Goal: Transaction & Acquisition: Download file/media

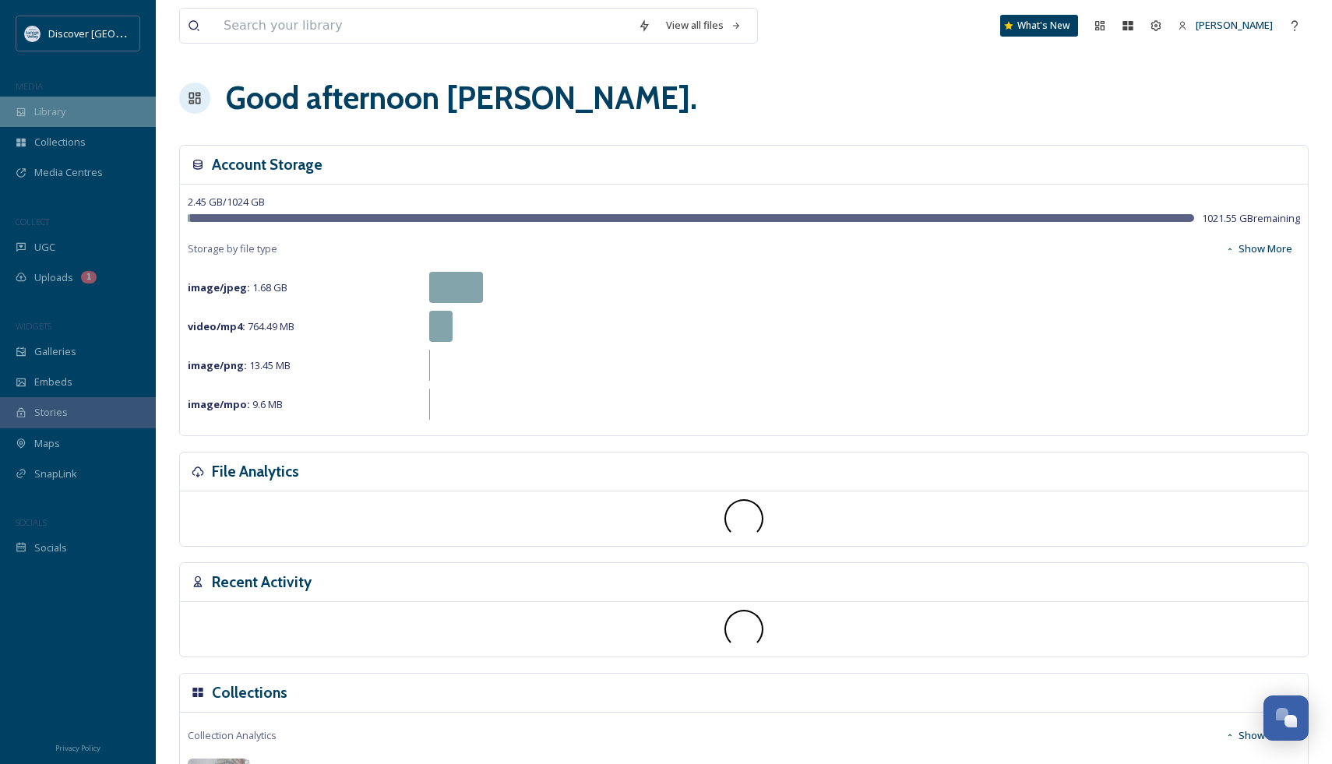
click at [78, 104] on div "Library" at bounding box center [78, 112] width 156 height 30
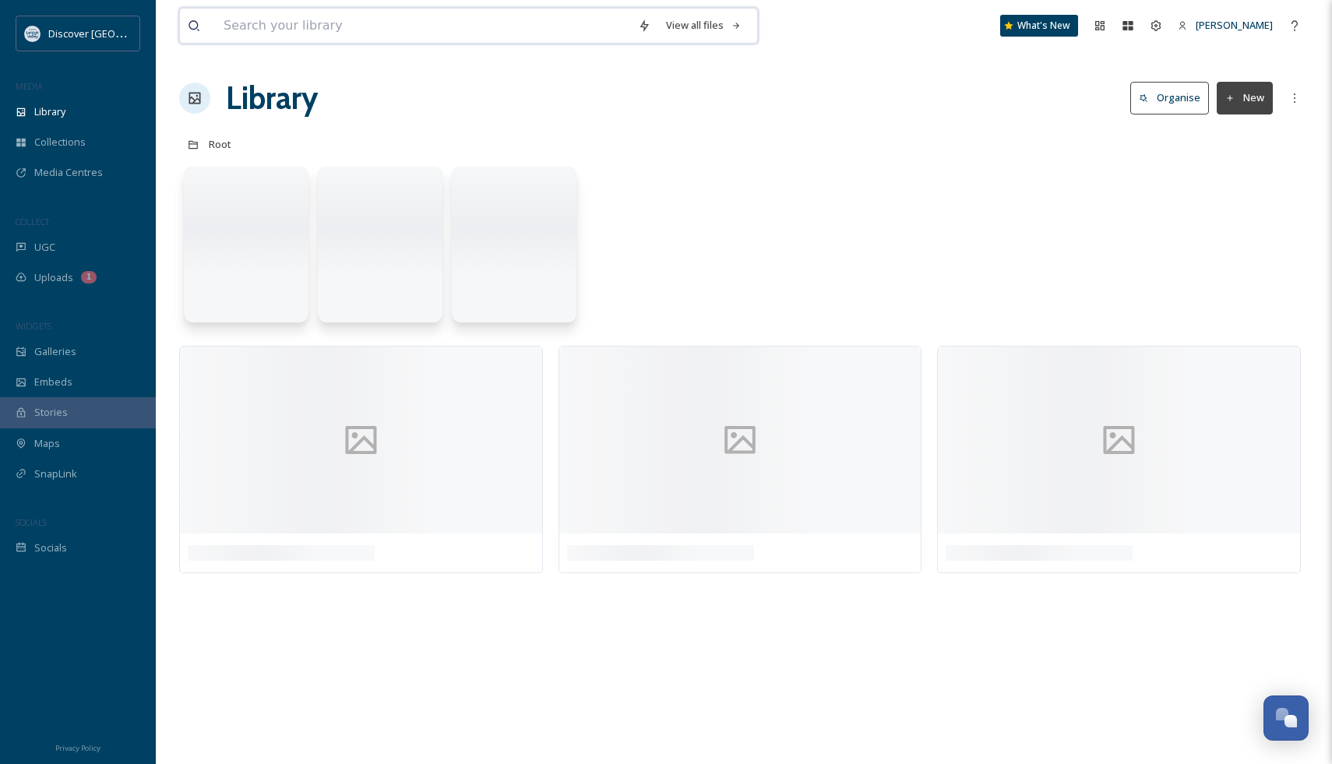
click at [325, 26] on input at bounding box center [423, 26] width 414 height 34
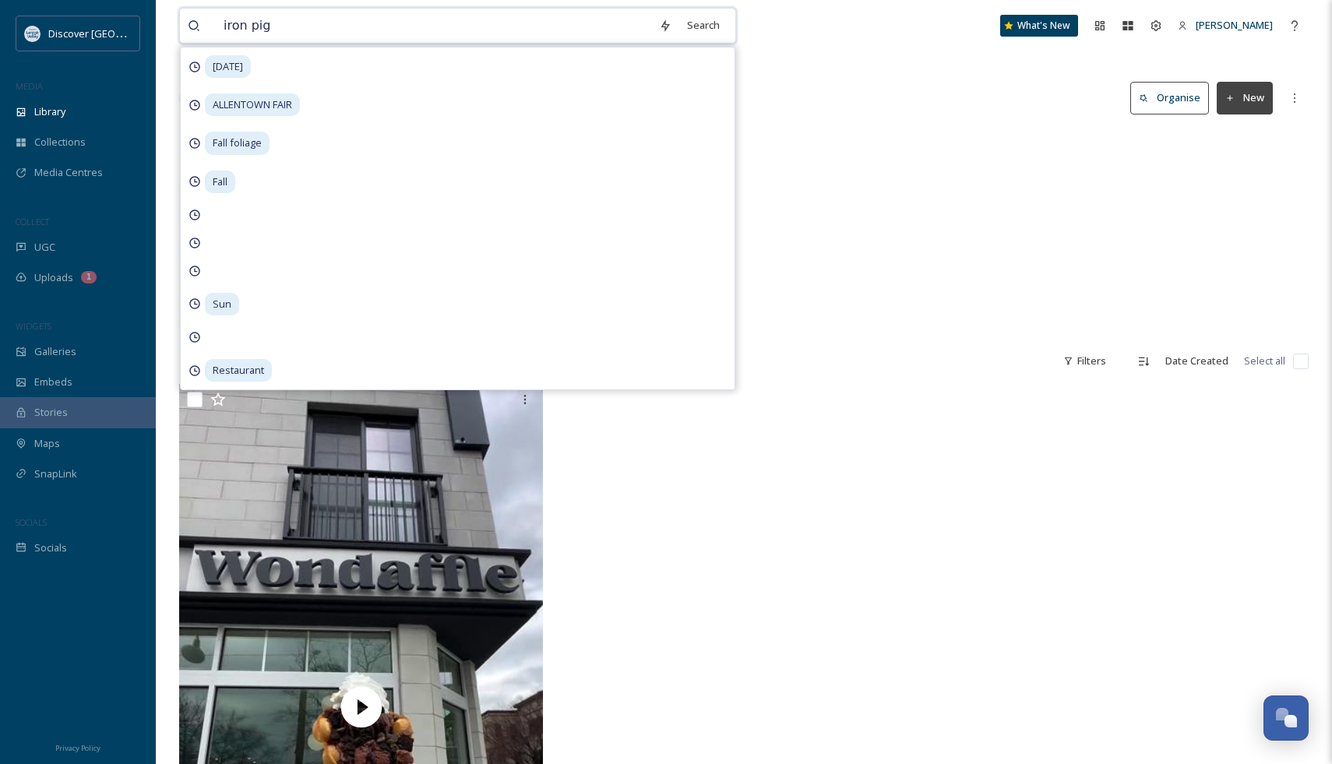
type input "iron pigs"
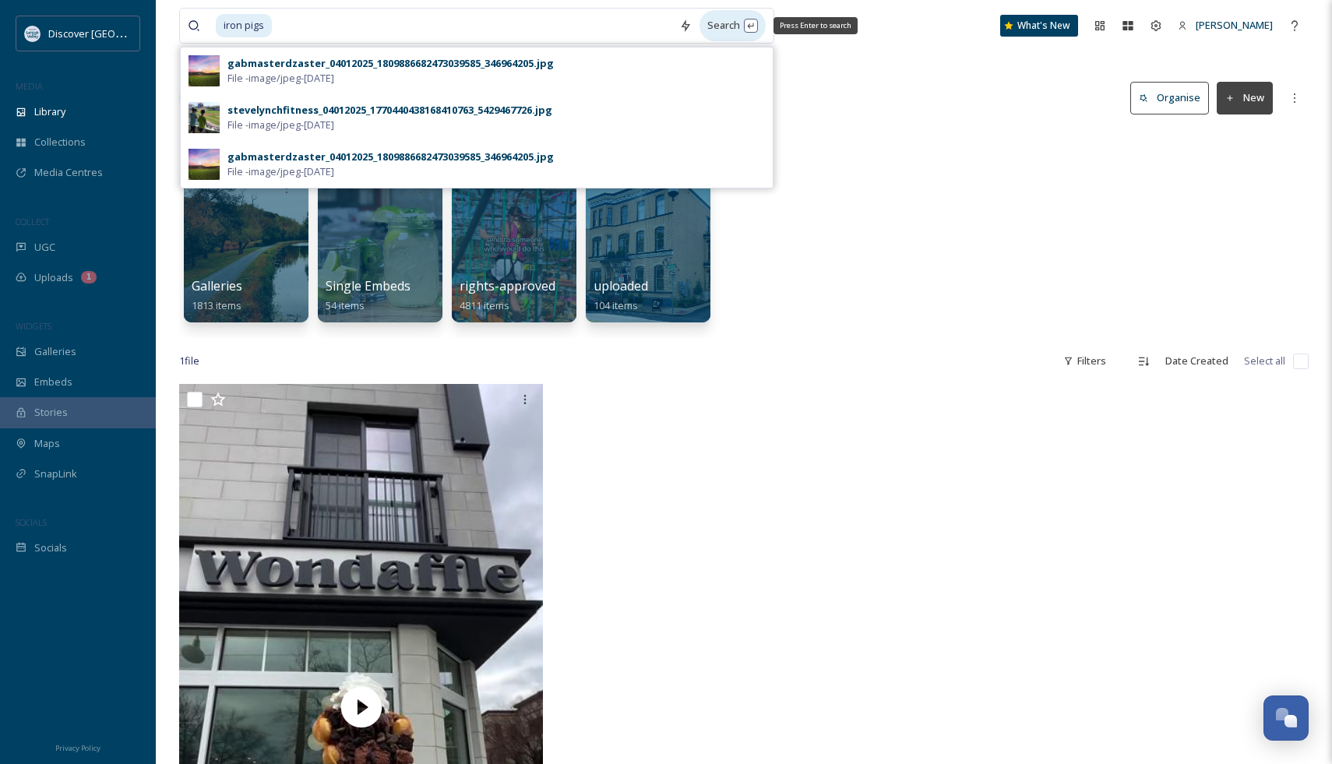
click at [716, 39] on div "Search Press Enter to search" at bounding box center [732, 25] width 66 height 30
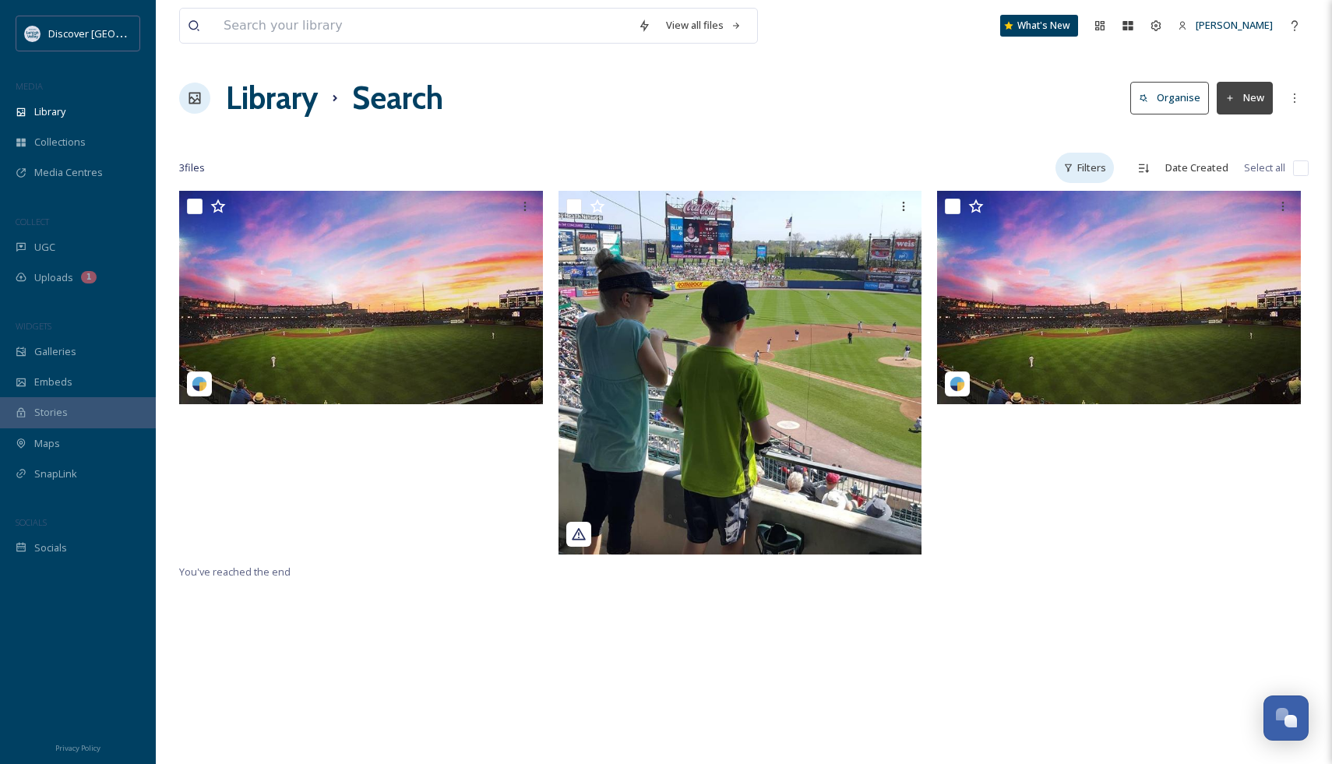
click at [1086, 166] on div "Filters" at bounding box center [1084, 168] width 58 height 30
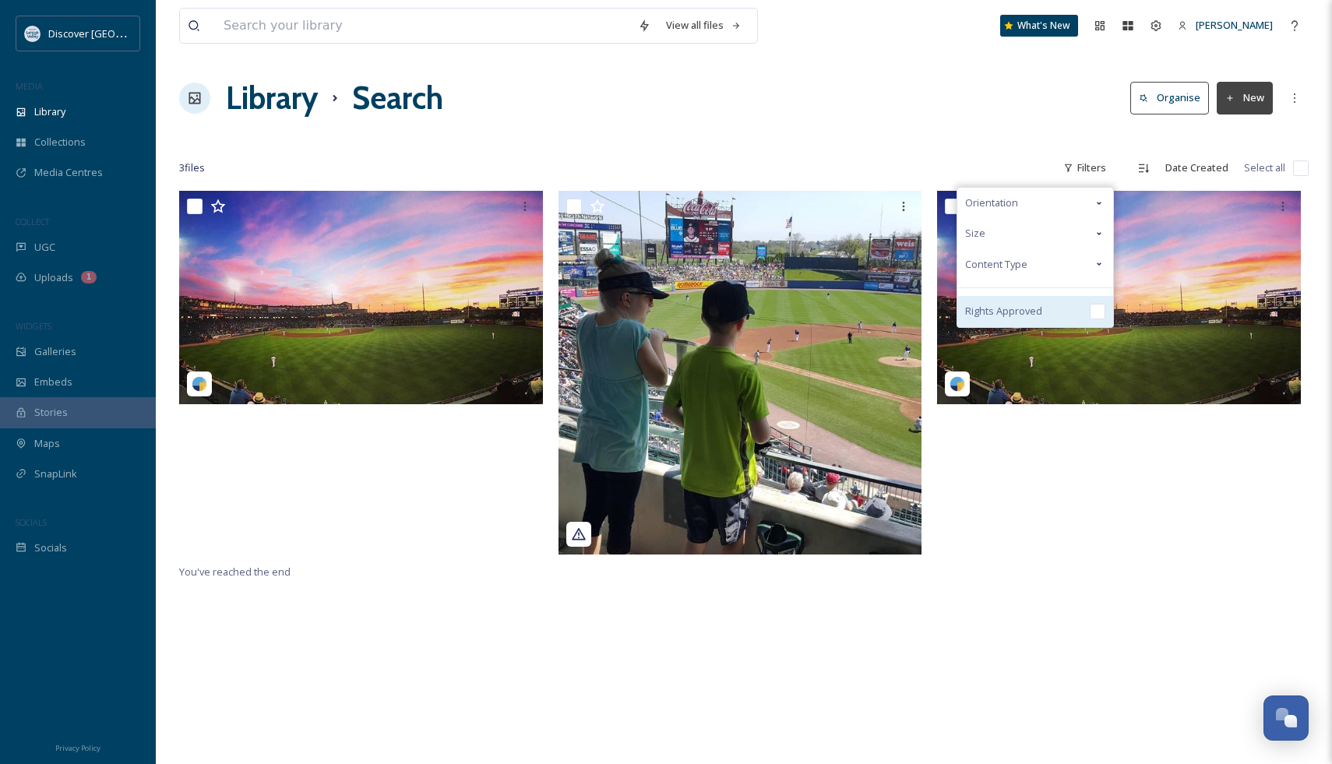
click at [1039, 312] on span "Rights Approved" at bounding box center [1003, 311] width 77 height 15
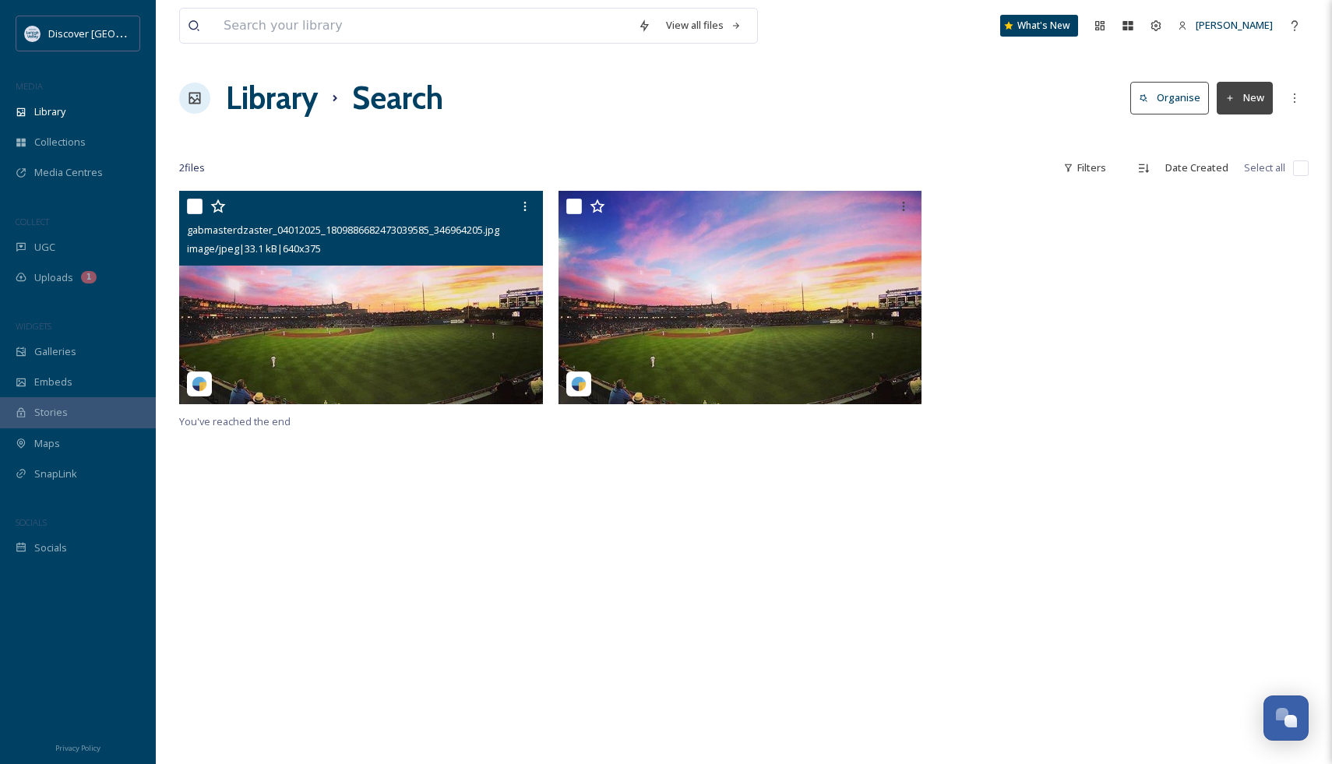
click at [403, 301] on img at bounding box center [361, 297] width 364 height 213
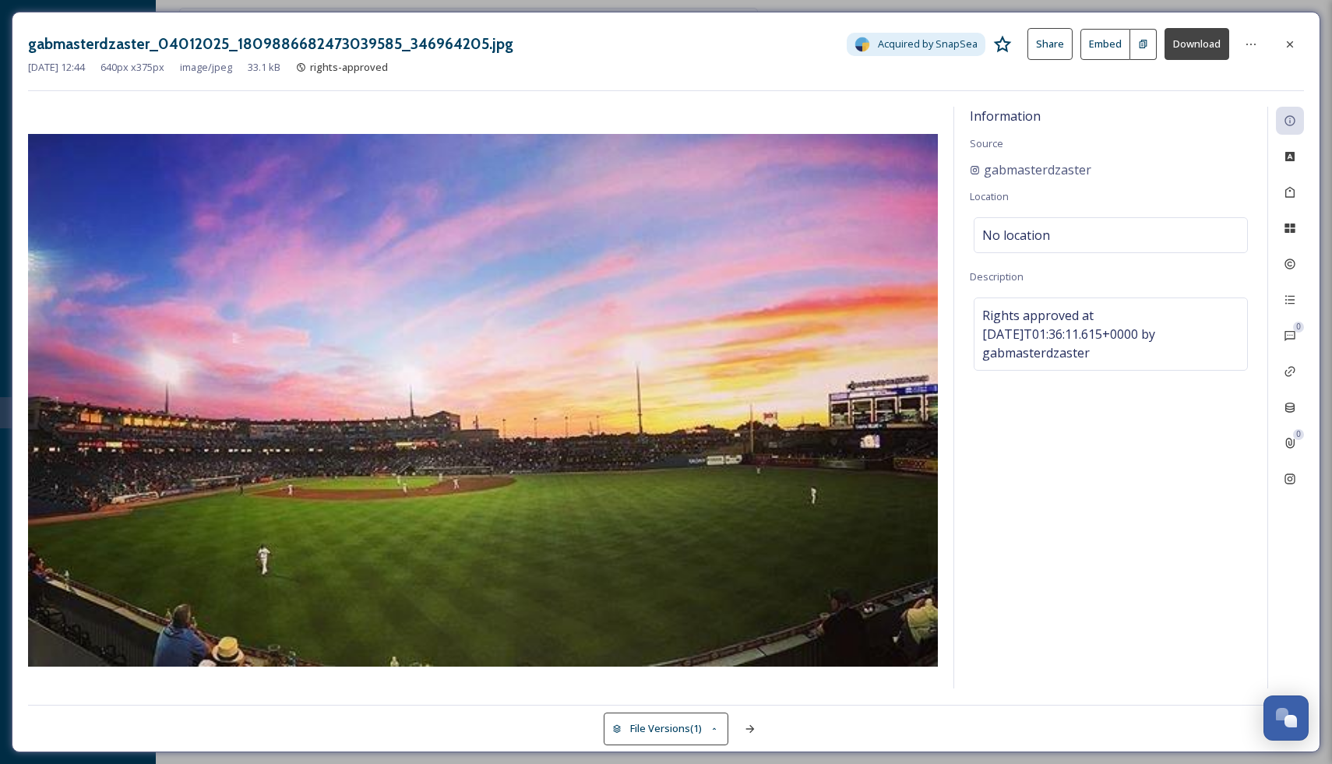
click at [1287, 28] on div "gabmasterdzaster_04012025_1809886682473039585_346964205.jpg Acquired by SnapSea…" at bounding box center [666, 44] width 1276 height 32
click at [1293, 51] on div at bounding box center [1290, 44] width 28 height 28
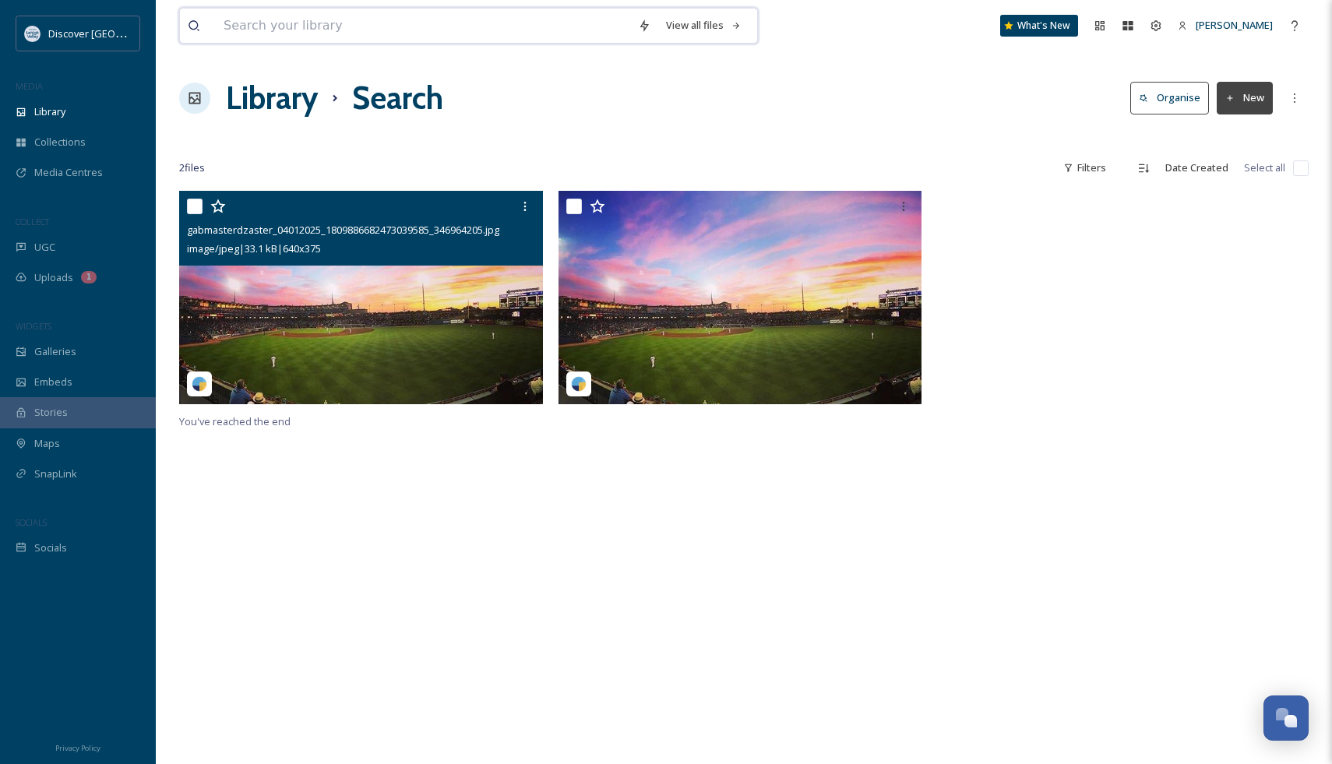
click at [314, 28] on input at bounding box center [423, 26] width 414 height 34
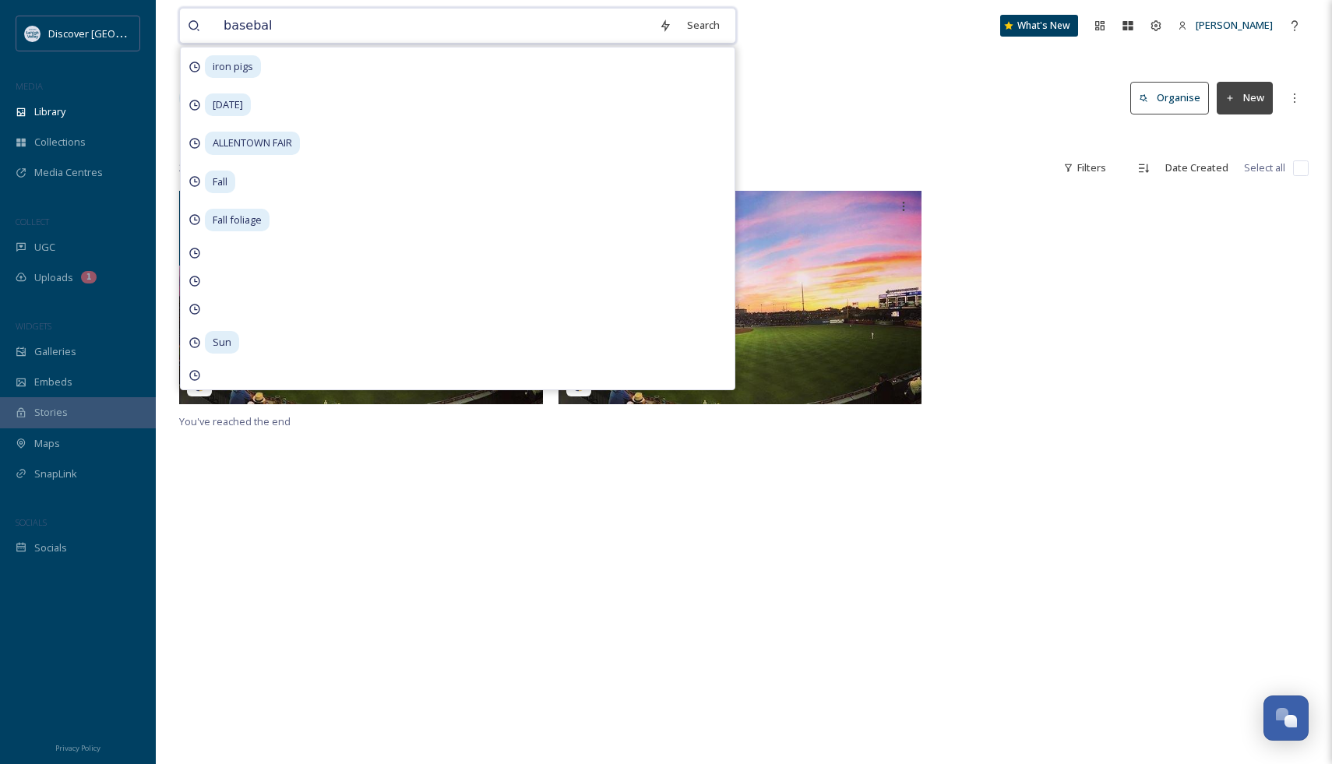
type input "baseball"
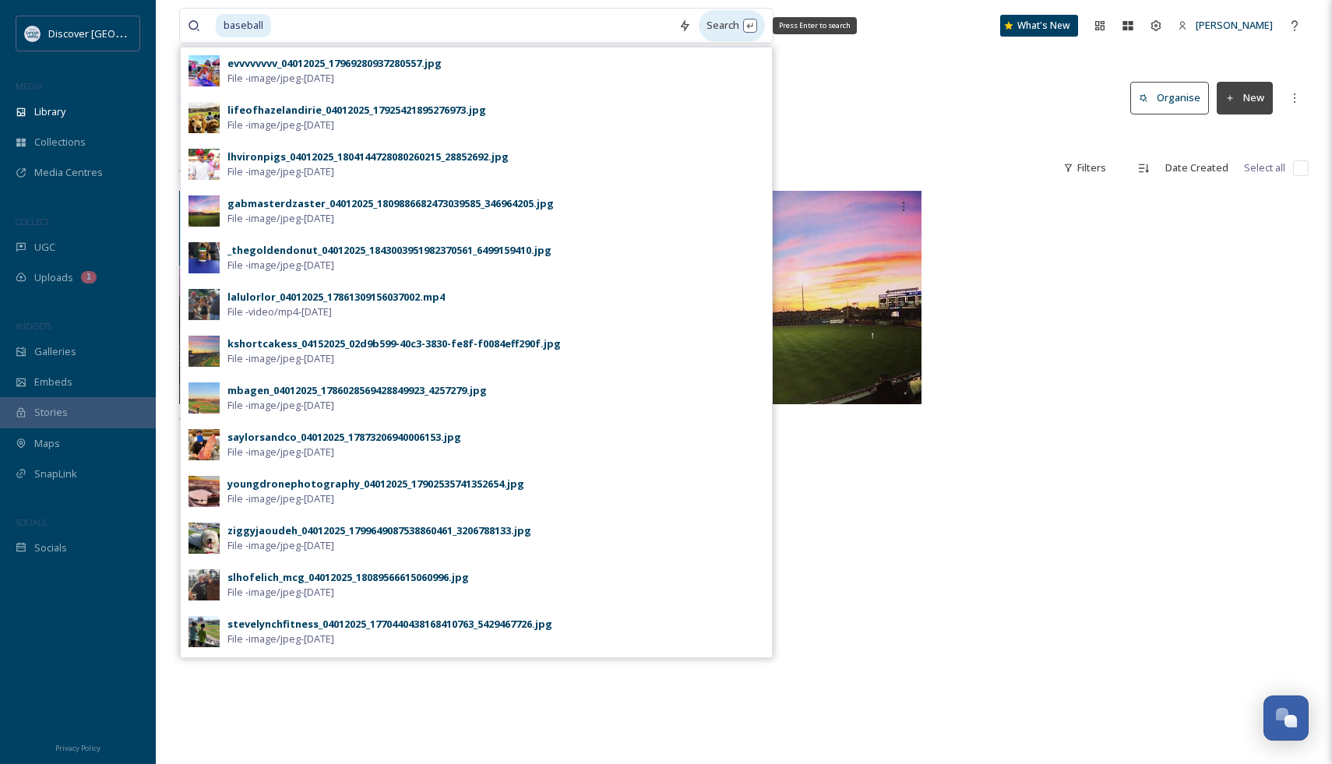
click at [738, 26] on div "Search Press Enter to search" at bounding box center [732, 25] width 66 height 30
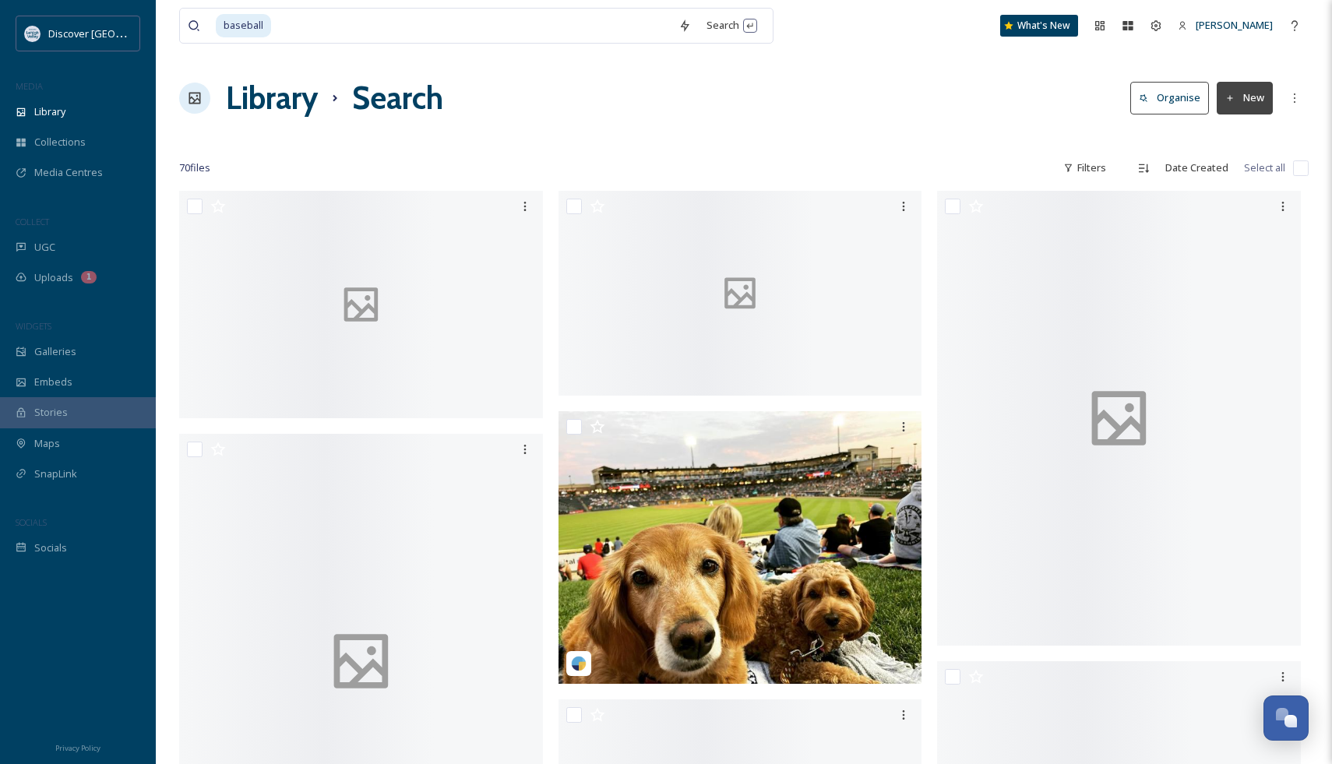
click at [1040, 111] on div "Library Search Organise New" at bounding box center [743, 98] width 1129 height 47
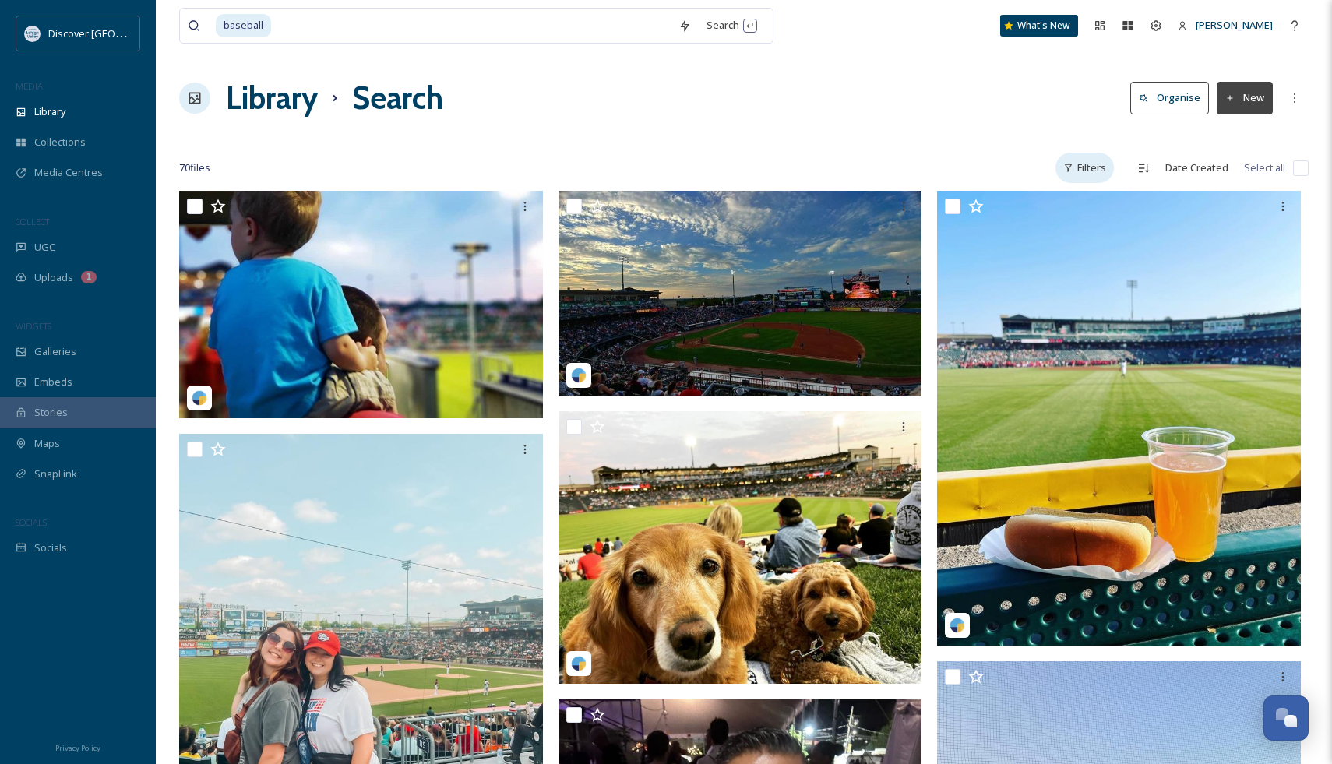
click at [1097, 169] on div "Filters" at bounding box center [1084, 168] width 58 height 30
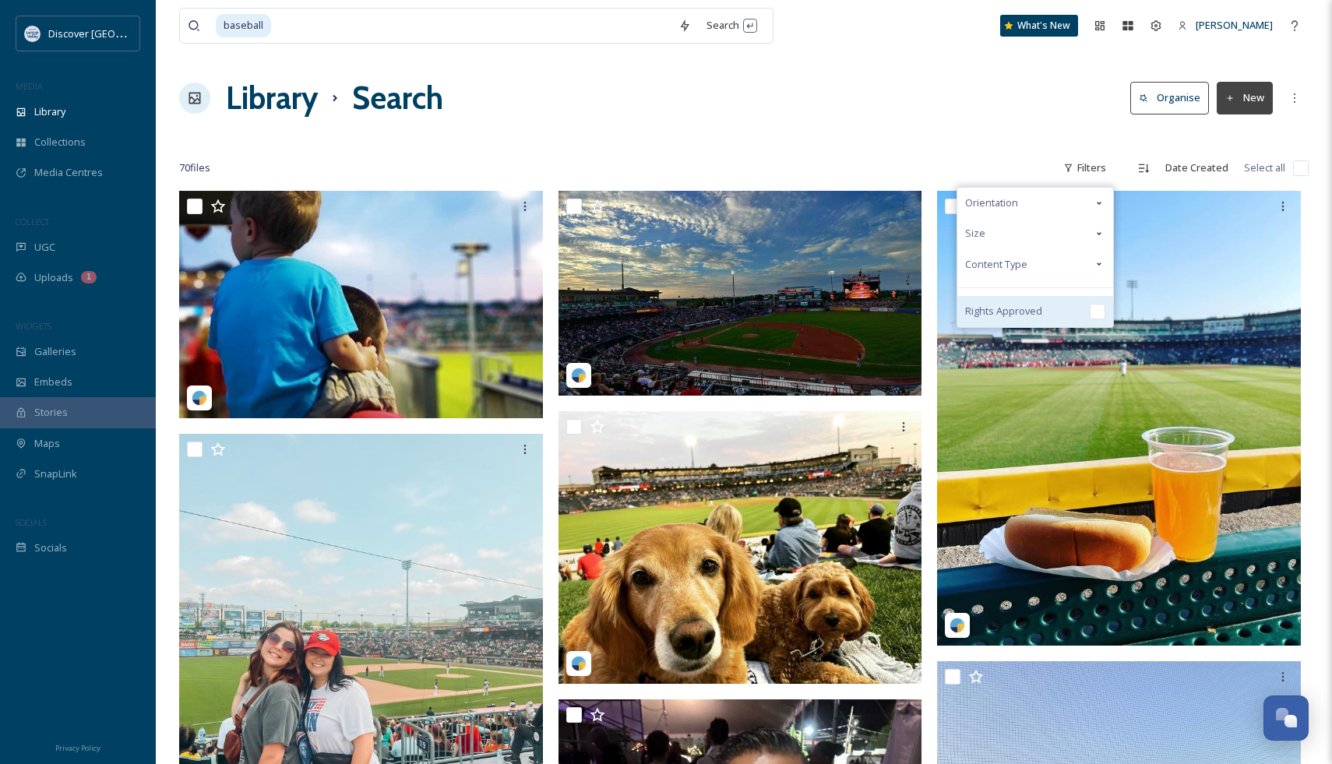
click at [1039, 298] on div "Rights Approved" at bounding box center [1035, 311] width 156 height 31
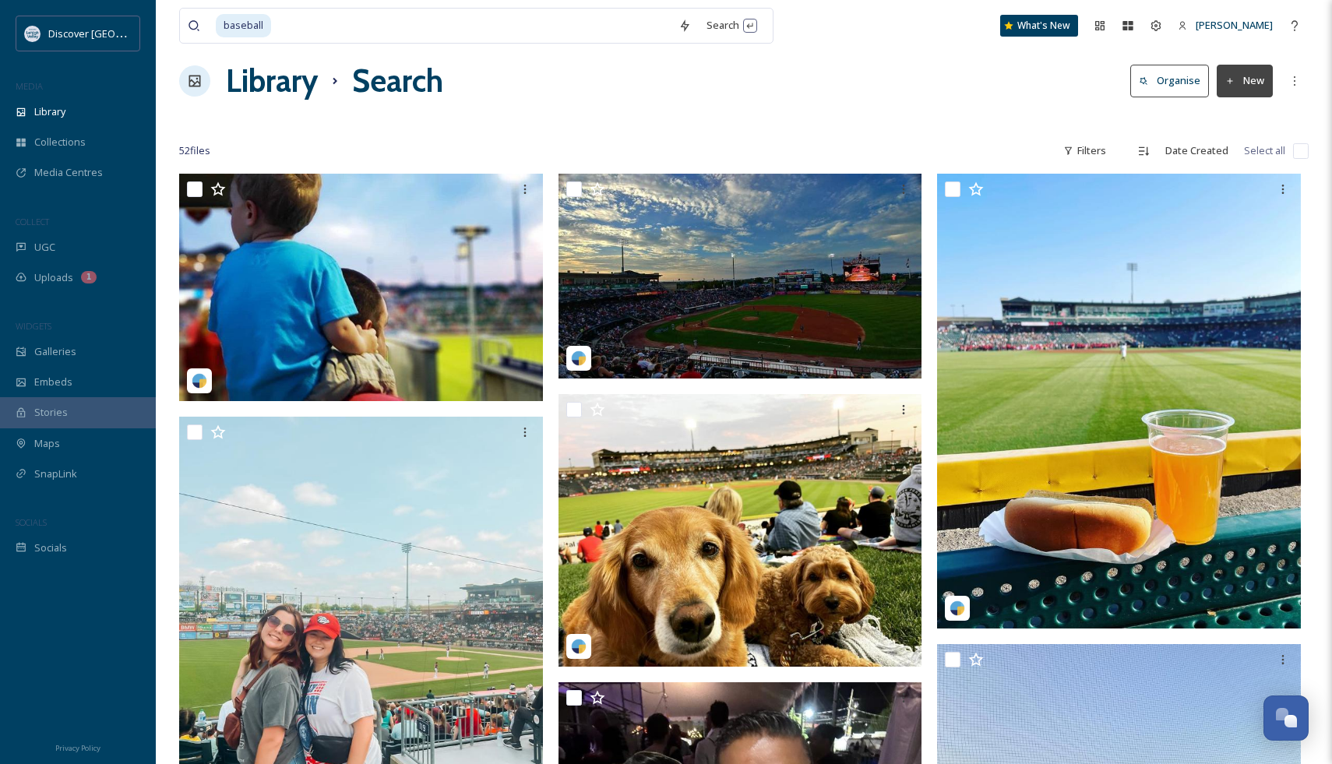
scroll to position [23, 0]
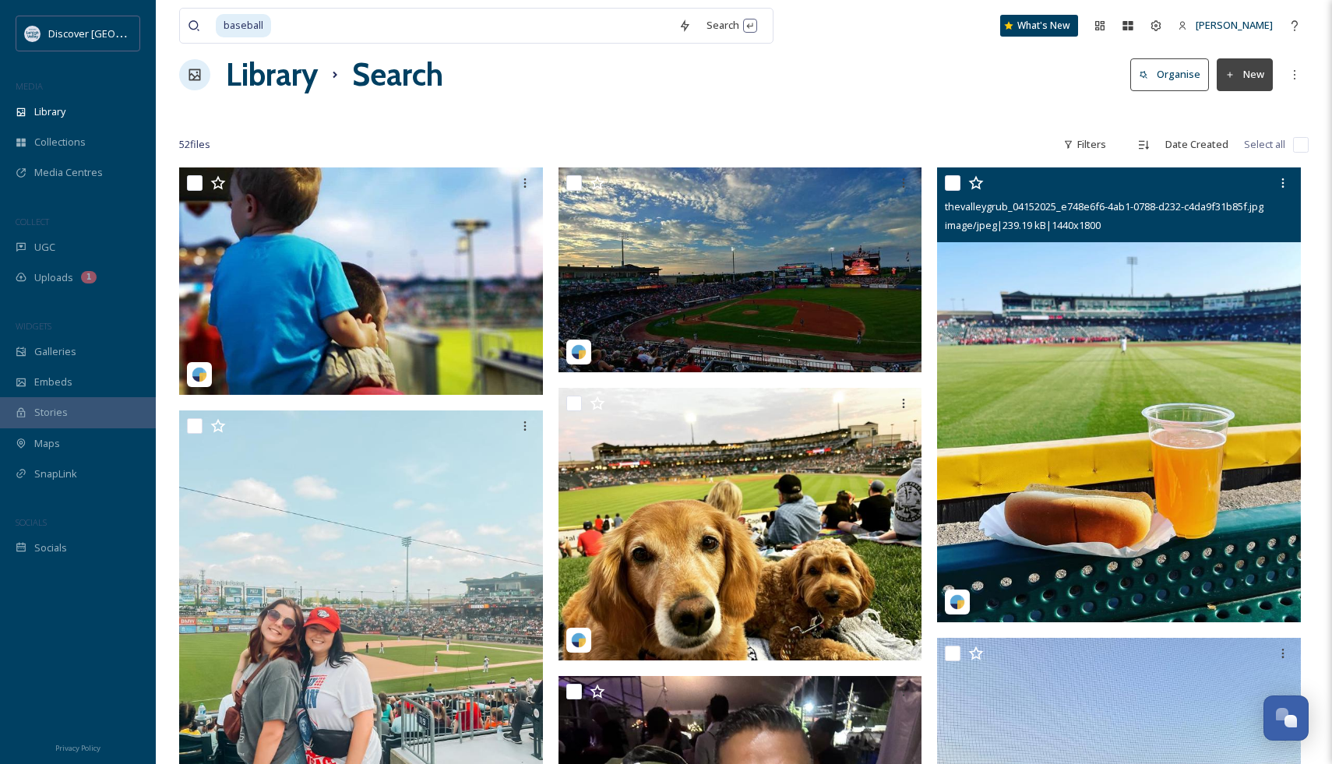
click at [1178, 373] on img at bounding box center [1119, 394] width 364 height 455
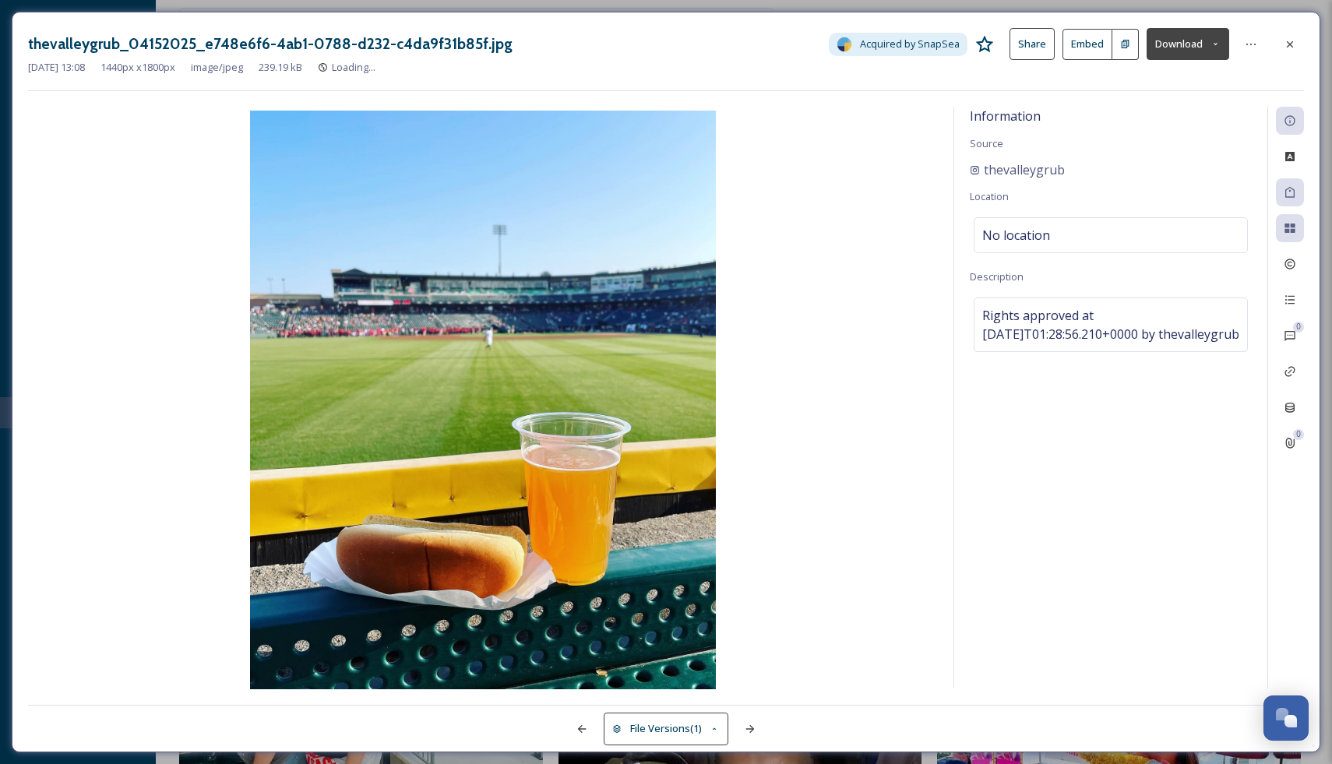
click at [1181, 46] on button "Download" at bounding box center [1187, 44] width 83 height 32
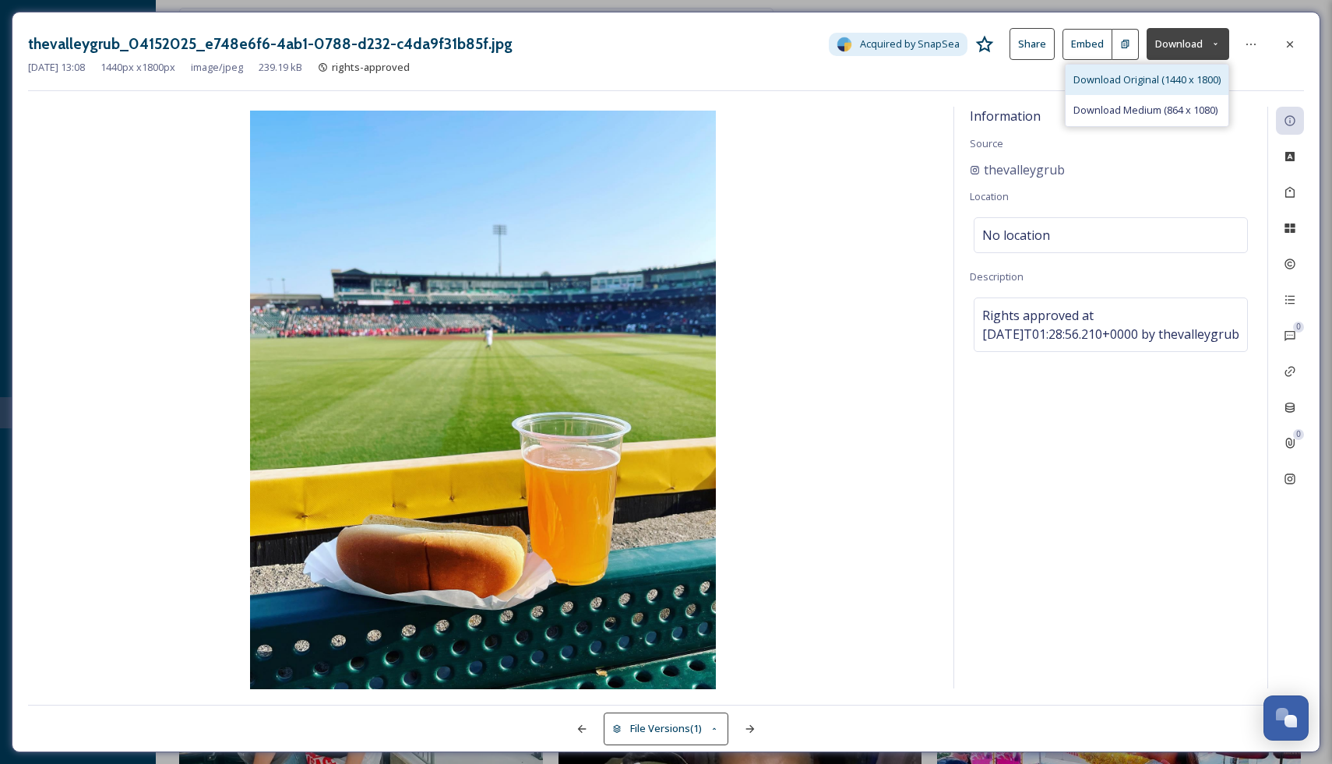
click at [1167, 79] on span "Download Original (1440 x 1800)" at bounding box center [1146, 79] width 147 height 15
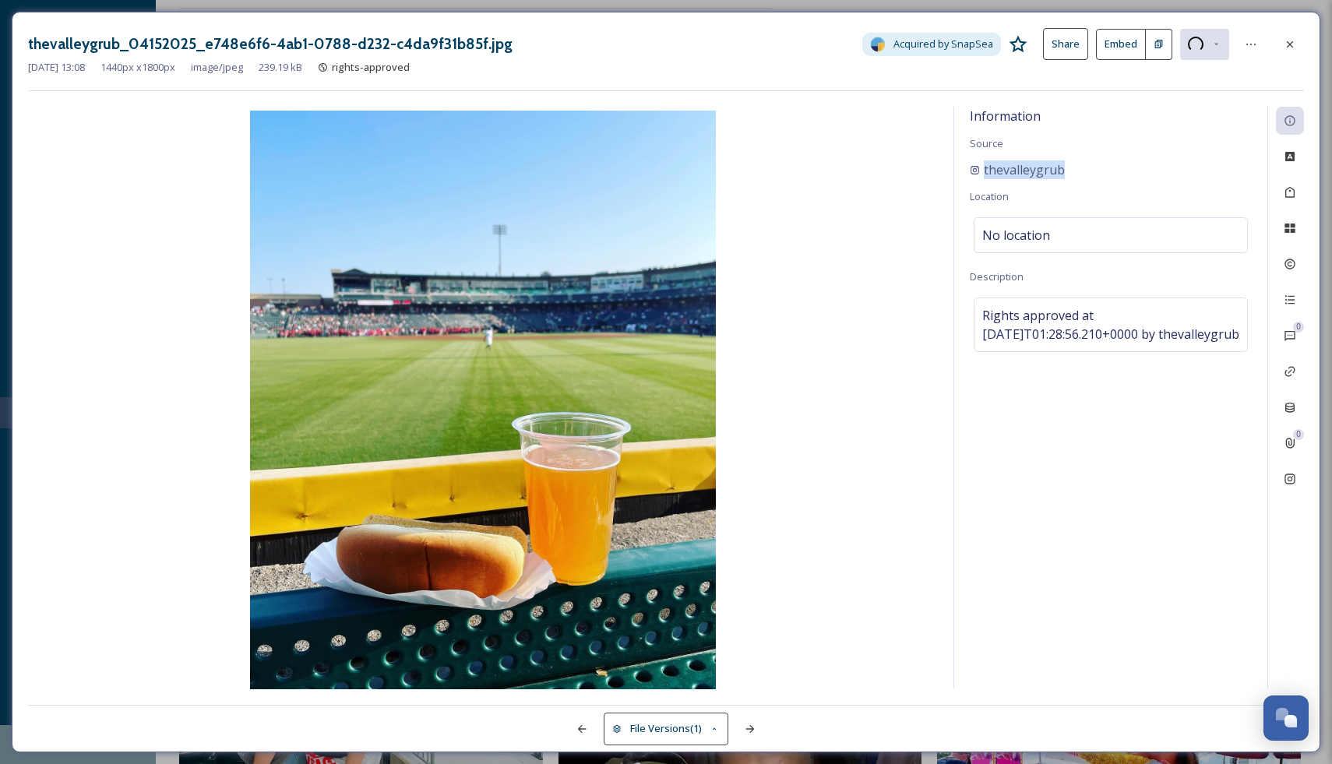
drag, startPoint x: 1118, startPoint y: 167, endPoint x: 960, endPoint y: 167, distance: 157.3
click at [960, 167] on div "Information Source thevalleygrub Location No location Description Rights approv…" at bounding box center [1110, 398] width 313 height 582
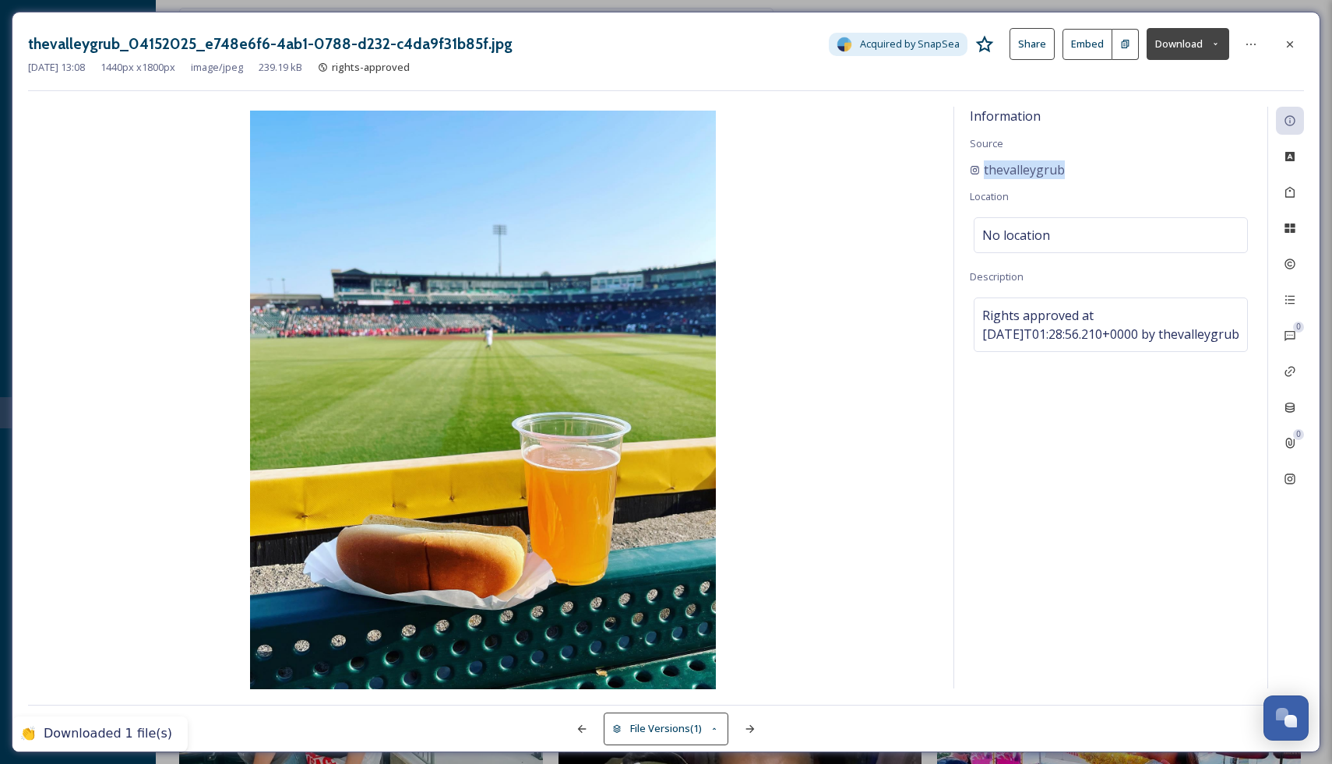
copy span "thevalleygrub"
click at [1286, 45] on icon at bounding box center [1290, 44] width 12 height 12
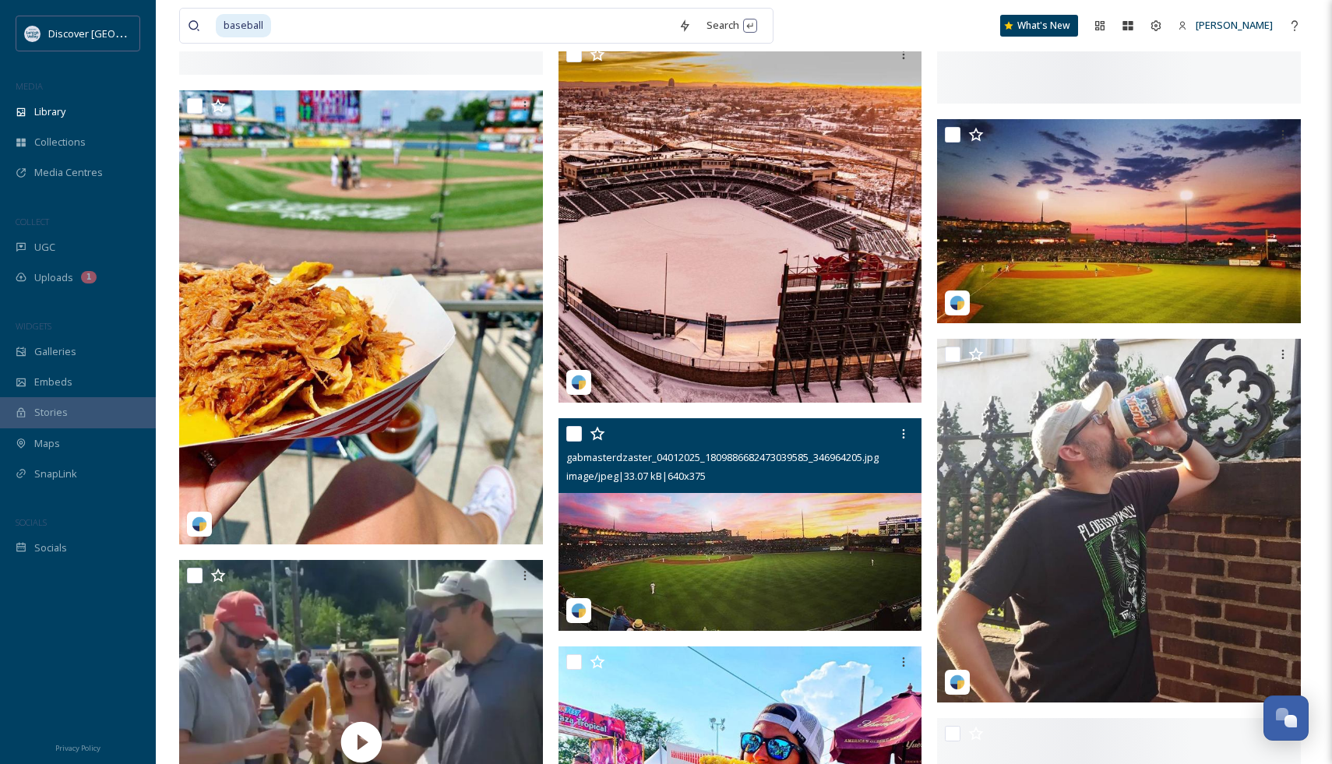
scroll to position [5240, 0]
